Goal: Task Accomplishment & Management: Manage account settings

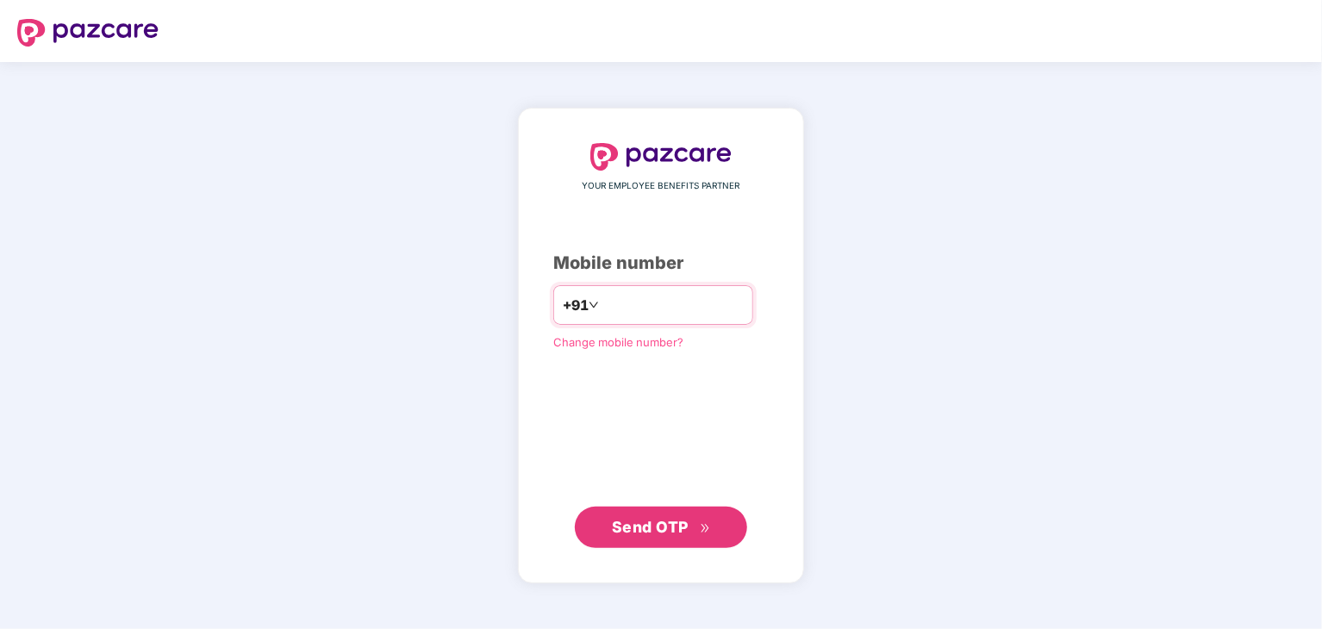
click at [630, 294] on input "number" at bounding box center [672, 305] width 141 height 28
type input "**********"
click at [640, 520] on span "Send OTP" at bounding box center [650, 527] width 77 height 18
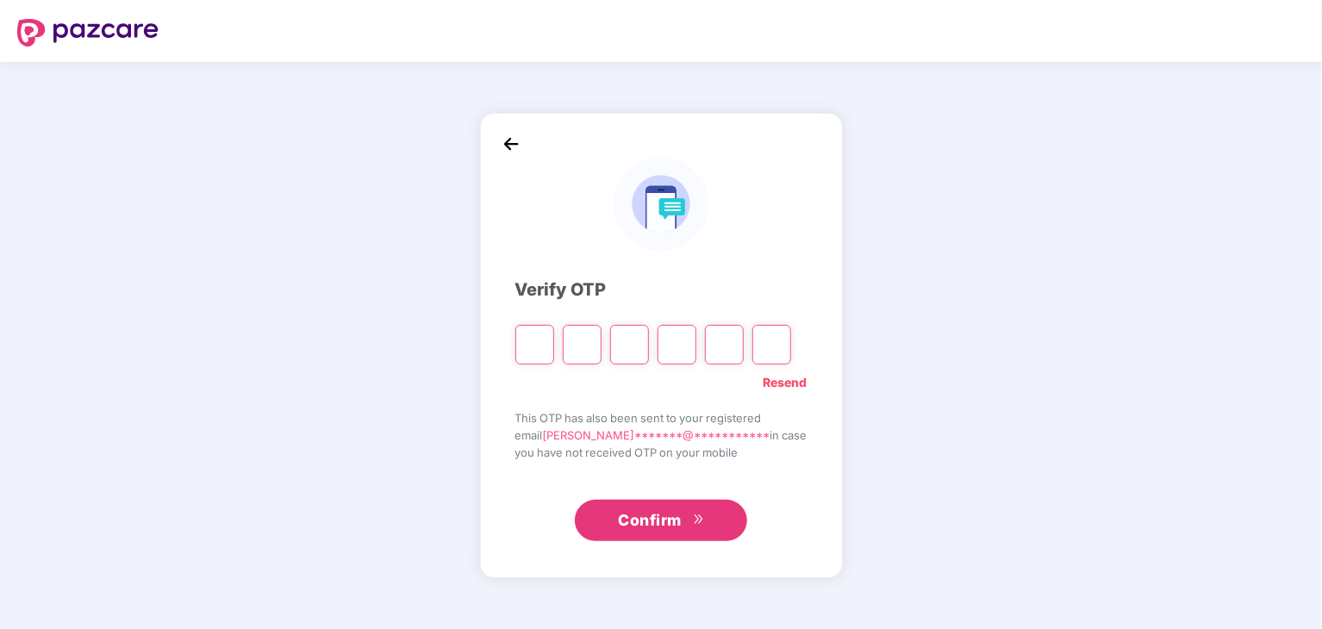
click at [538, 340] on input "Please enter verification code. Digit 1" at bounding box center [534, 345] width 39 height 40
click at [582, 345] on input "Digit 2" at bounding box center [582, 345] width 39 height 40
click at [648, 345] on input "Digit 3" at bounding box center [629, 345] width 39 height 40
click at [696, 344] on input "Digit 4" at bounding box center [676, 345] width 39 height 40
click at [724, 344] on input "Digit 5" at bounding box center [724, 345] width 39 height 40
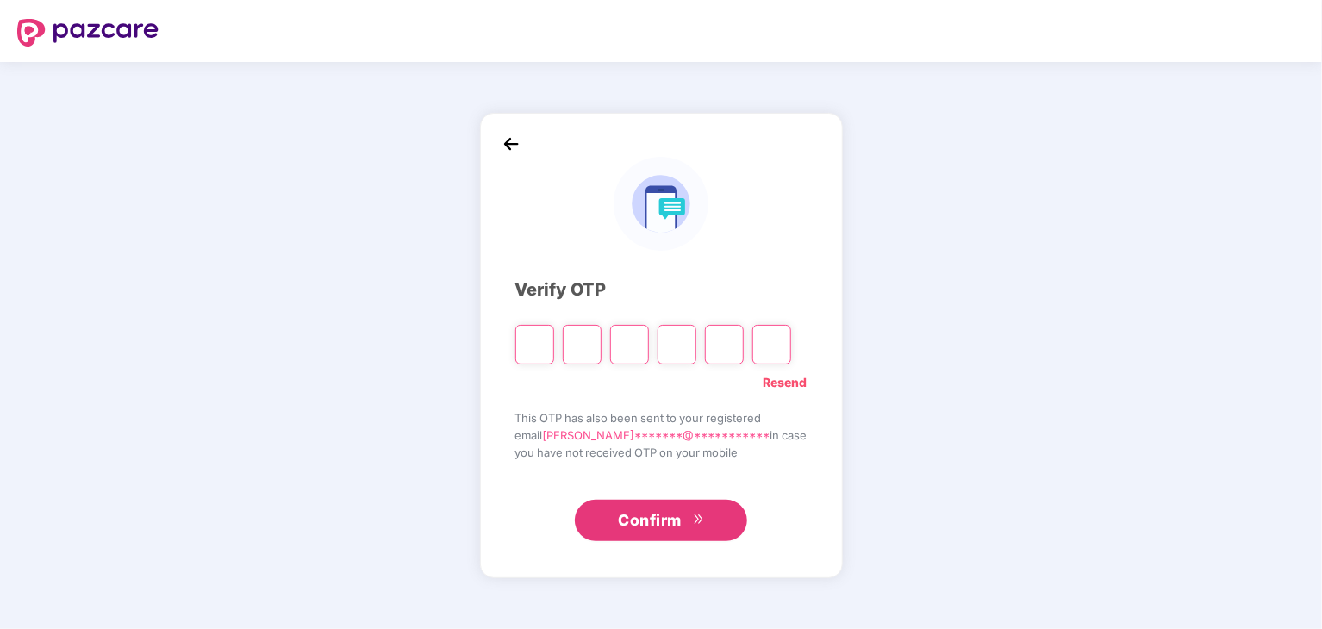
click at [773, 345] on input "Digit 6" at bounding box center [771, 345] width 39 height 40
click at [544, 342] on input "Please enter verification code. Digit 1" at bounding box center [534, 345] width 39 height 40
type input "*"
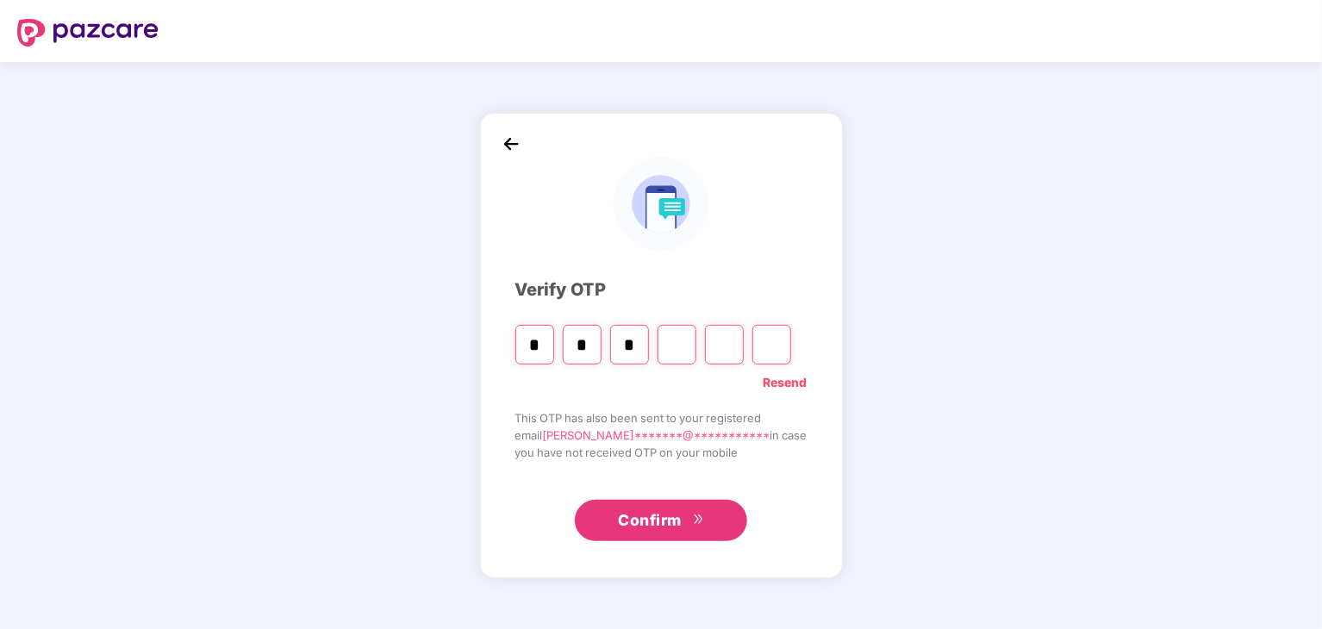
type input "*"
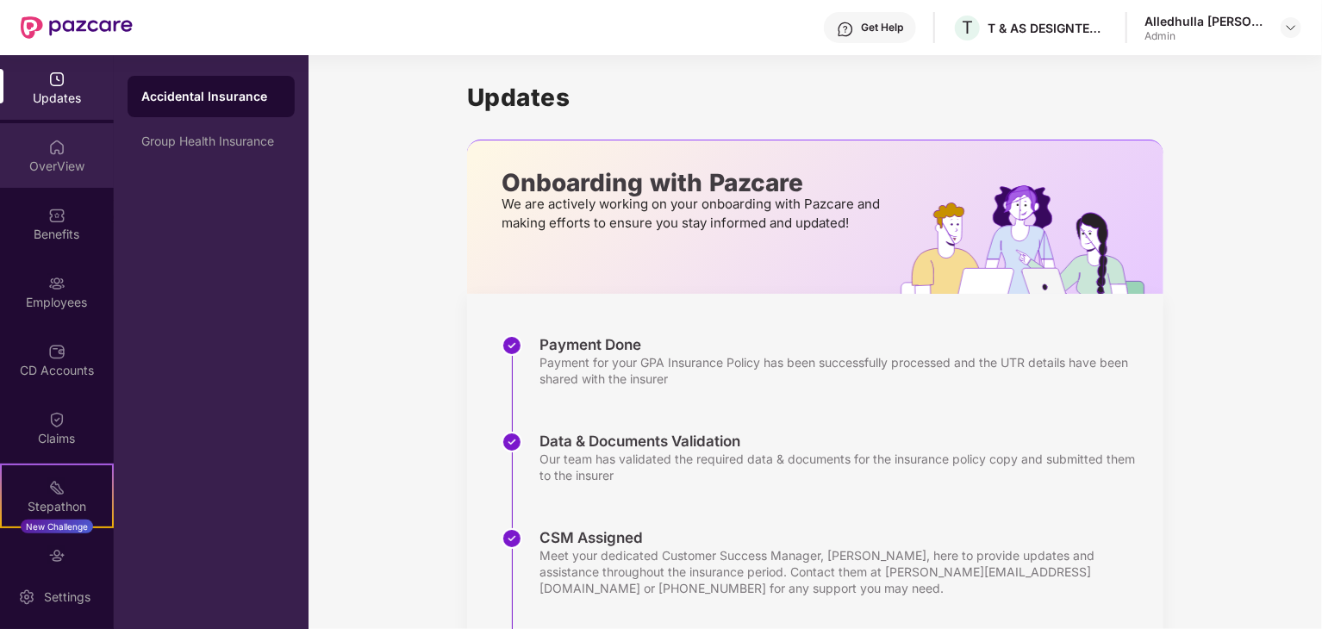
click at [57, 159] on div "OverView" at bounding box center [57, 166] width 114 height 17
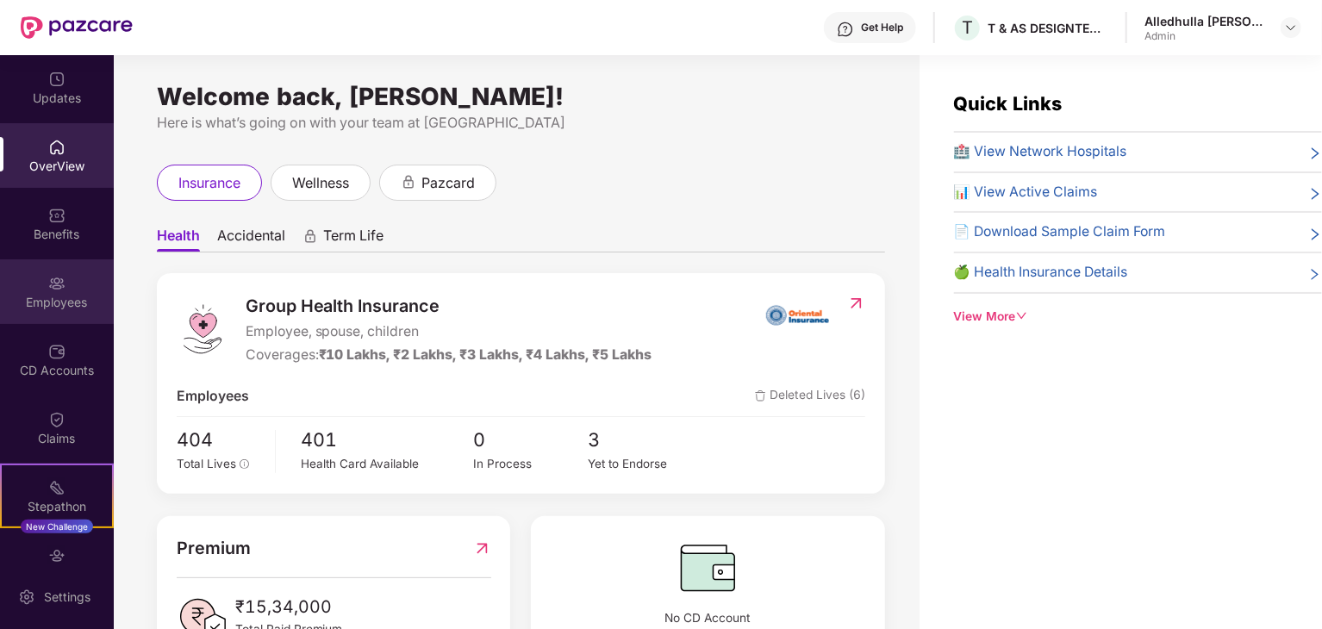
click at [57, 294] on div "Employees" at bounding box center [57, 302] width 114 height 17
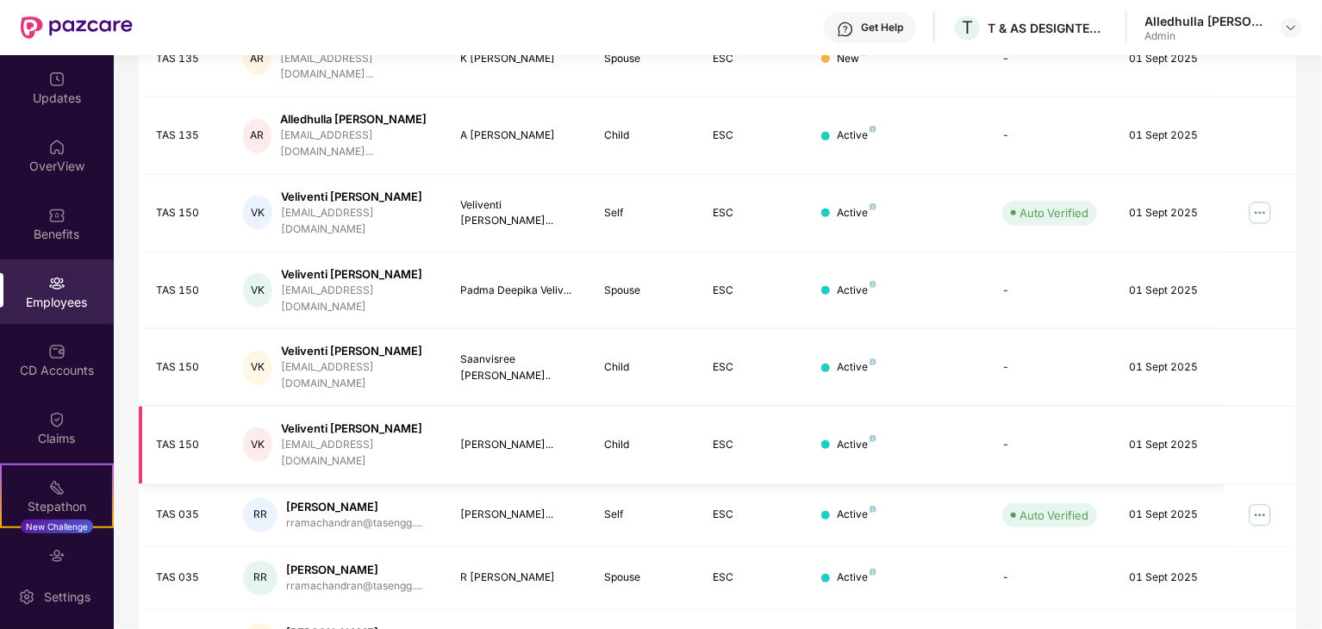
scroll to position [427, 0]
